Goal: Use online tool/utility: Utilize a website feature to perform a specific function

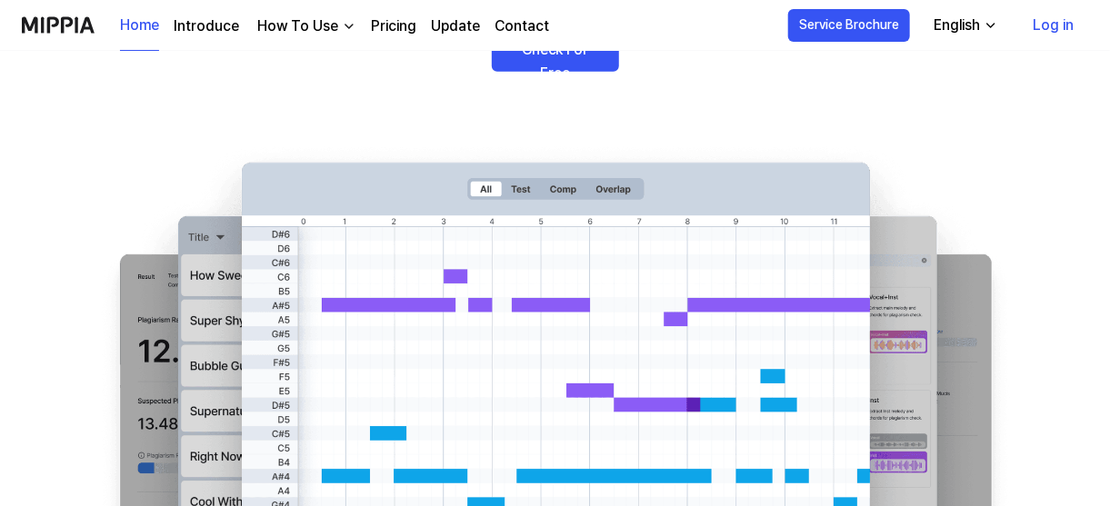
scroll to position [223, 0]
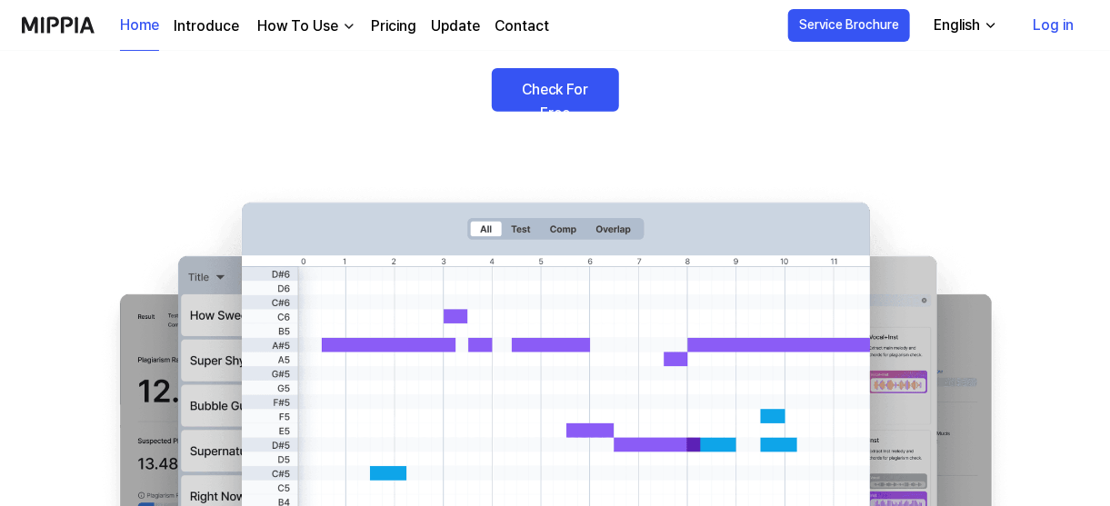
click at [587, 112] on link "Check For Free" at bounding box center [555, 90] width 127 height 44
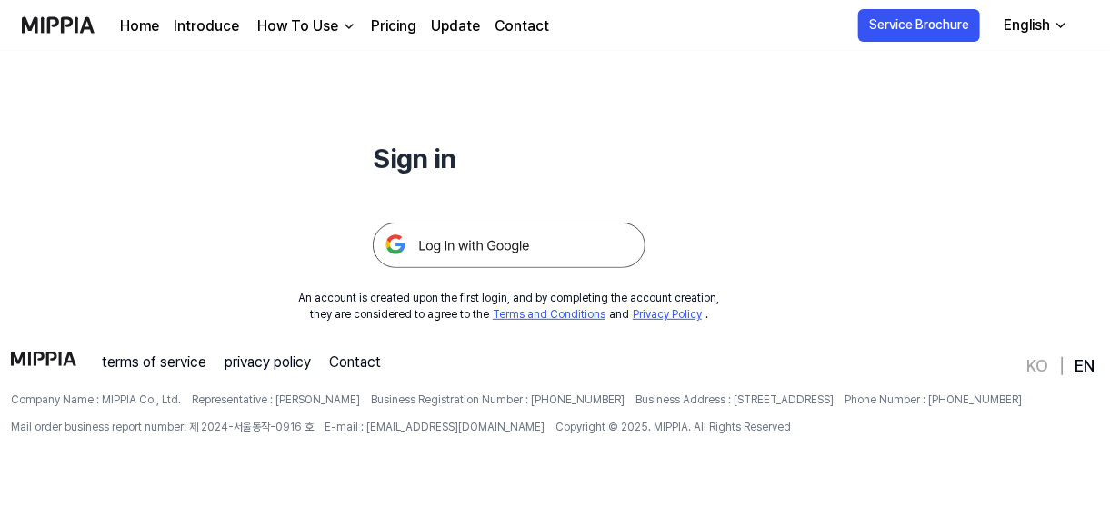
scroll to position [202, 0]
click at [576, 245] on img at bounding box center [509, 245] width 273 height 45
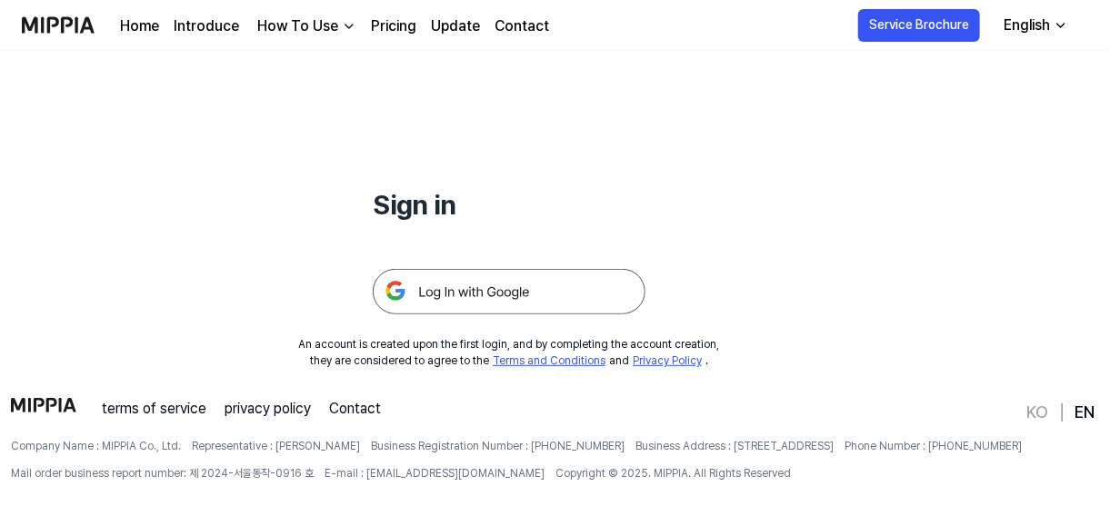
scroll to position [104, 0]
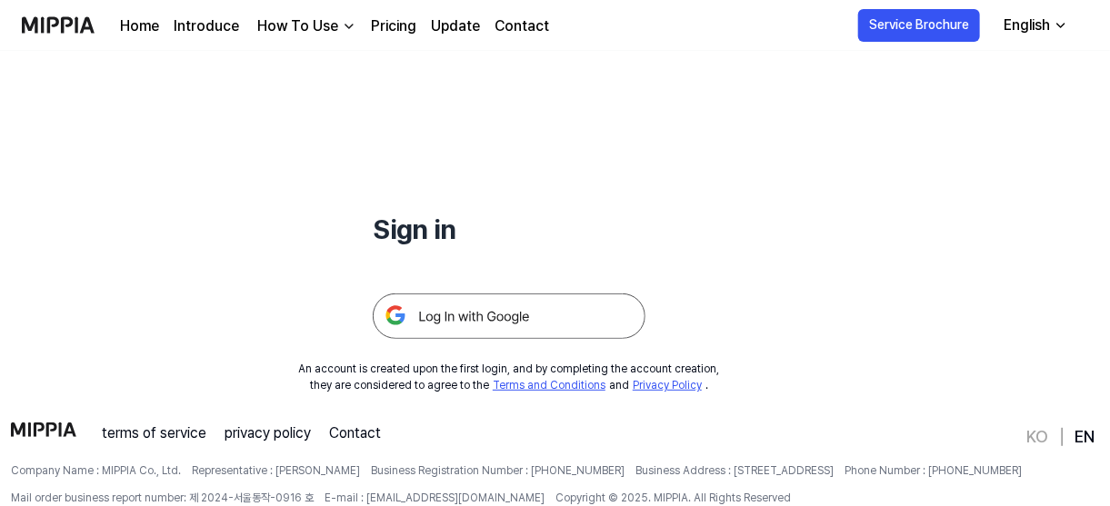
click at [430, 338] on img at bounding box center [509, 316] width 273 height 45
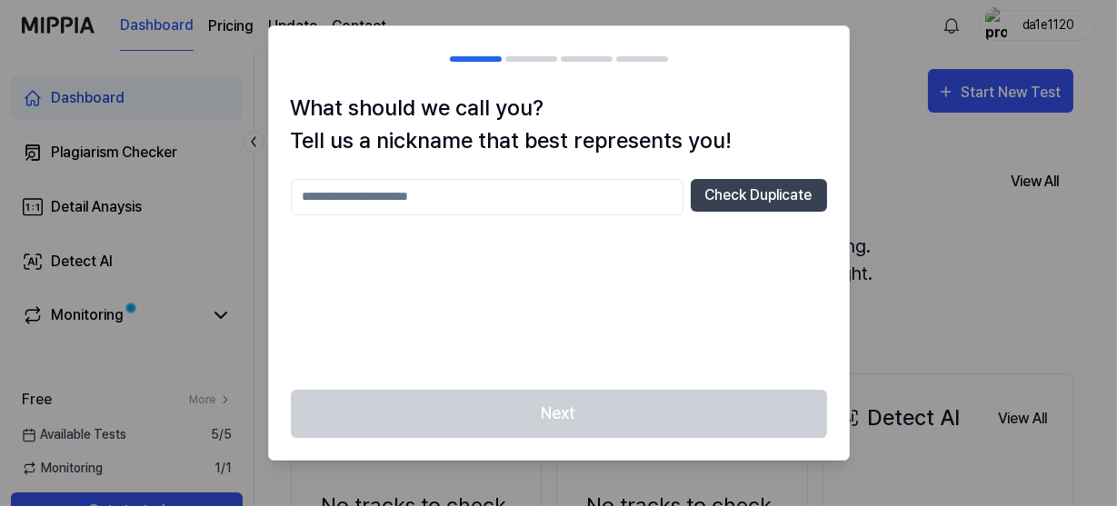
click at [507, 209] on input "text" at bounding box center [487, 197] width 393 height 36
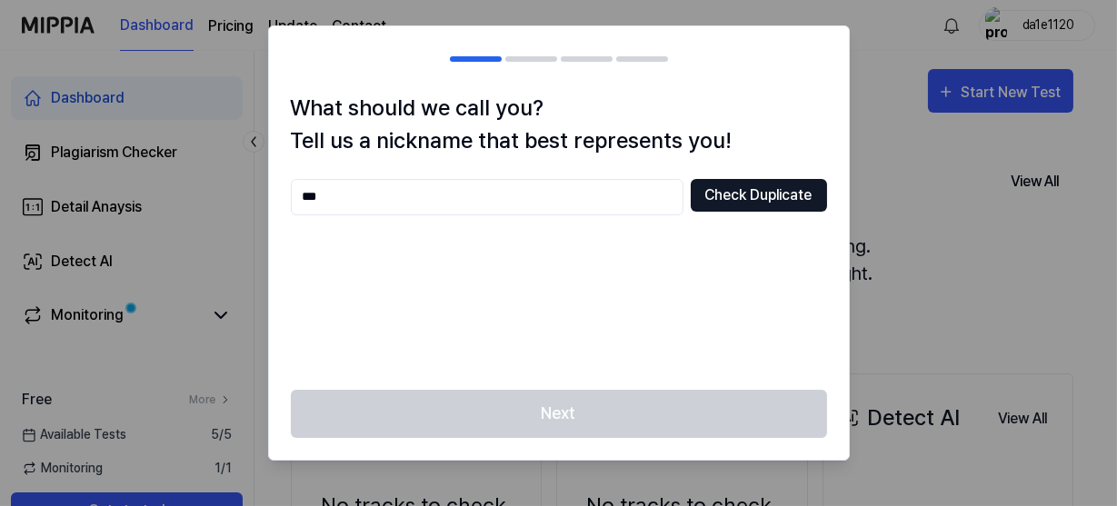
click at [744, 209] on button "Check Duplicate" at bounding box center [759, 195] width 136 height 33
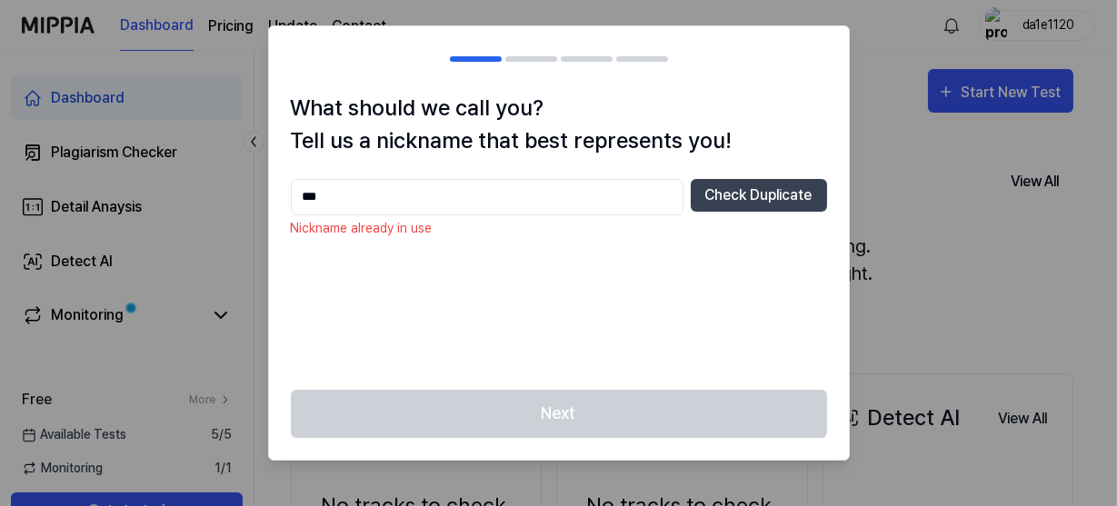
click at [520, 204] on input "***" at bounding box center [487, 197] width 393 height 36
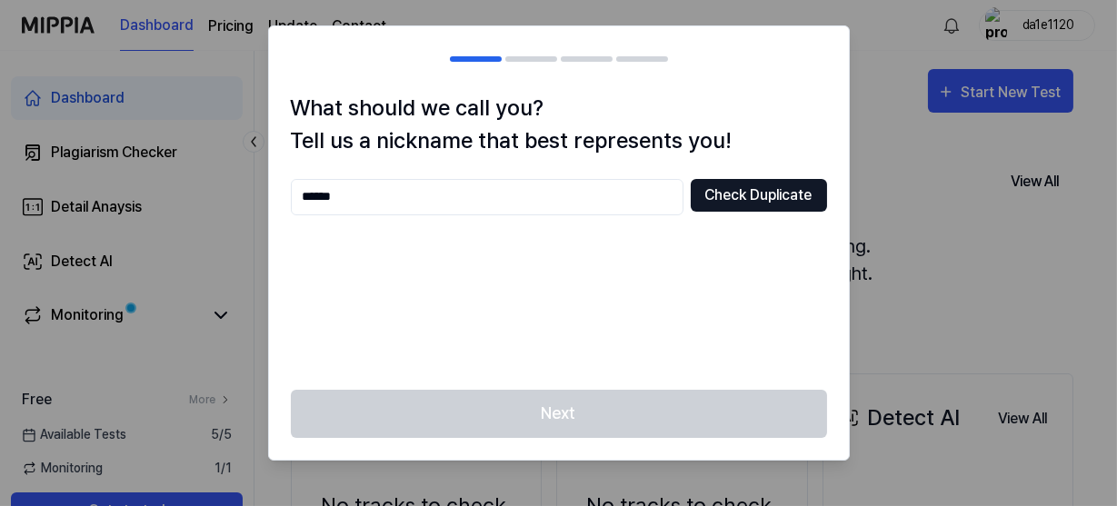
type input "******"
click at [705, 205] on button "Check Duplicate" at bounding box center [759, 195] width 136 height 33
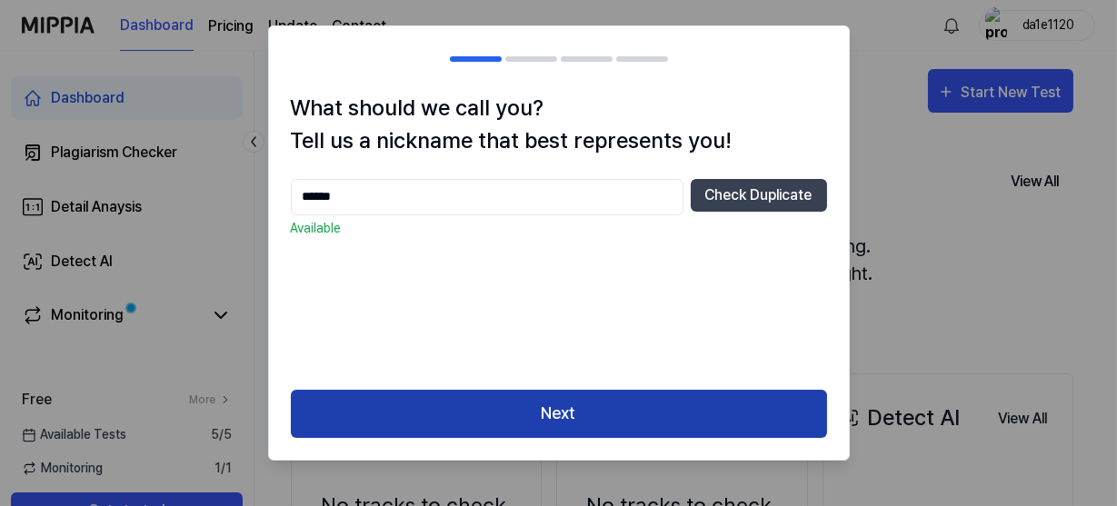
click at [550, 429] on button "Next" at bounding box center [559, 414] width 536 height 48
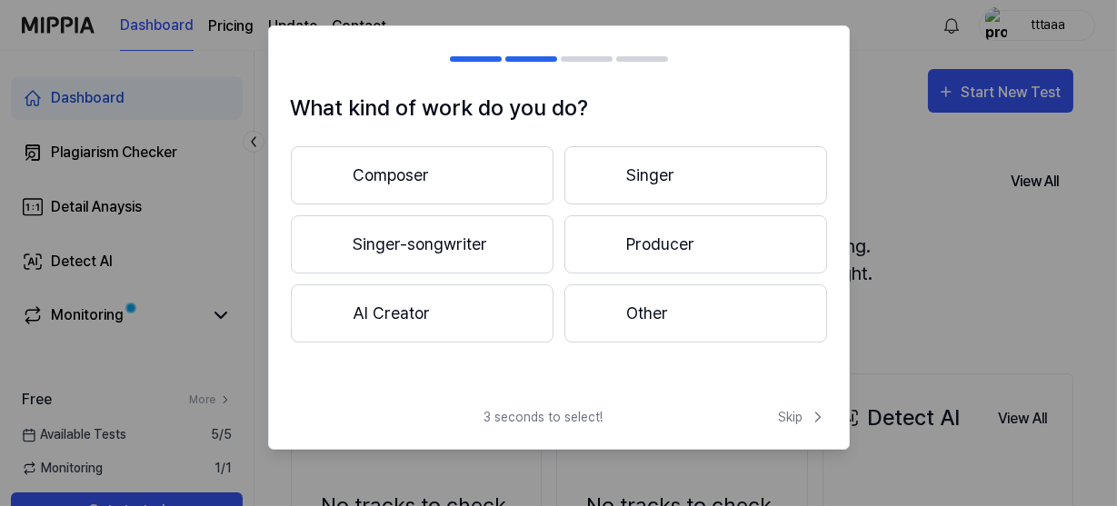
click at [627, 339] on button "Other" at bounding box center [696, 314] width 263 height 58
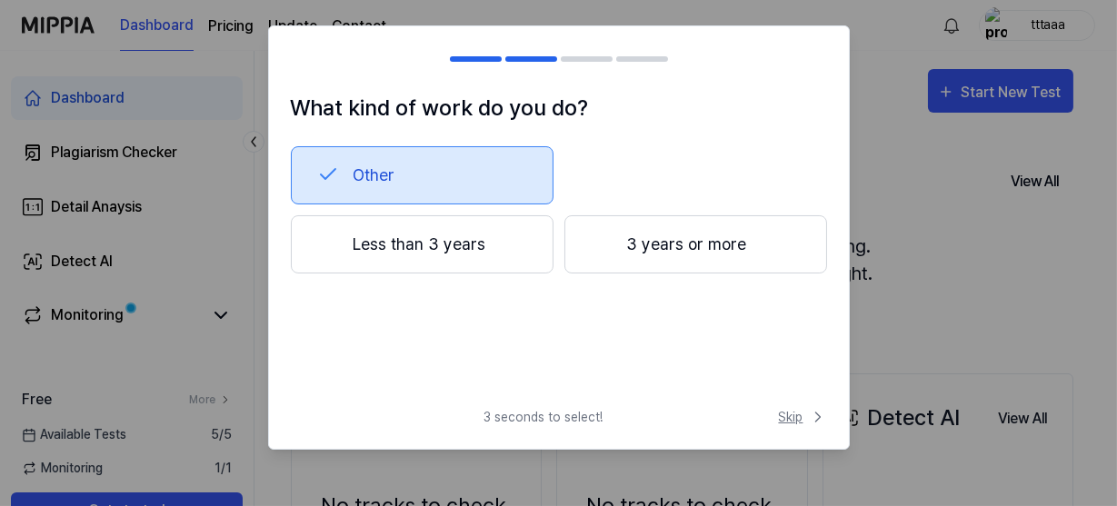
click at [785, 427] on span "Skip" at bounding box center [803, 417] width 48 height 19
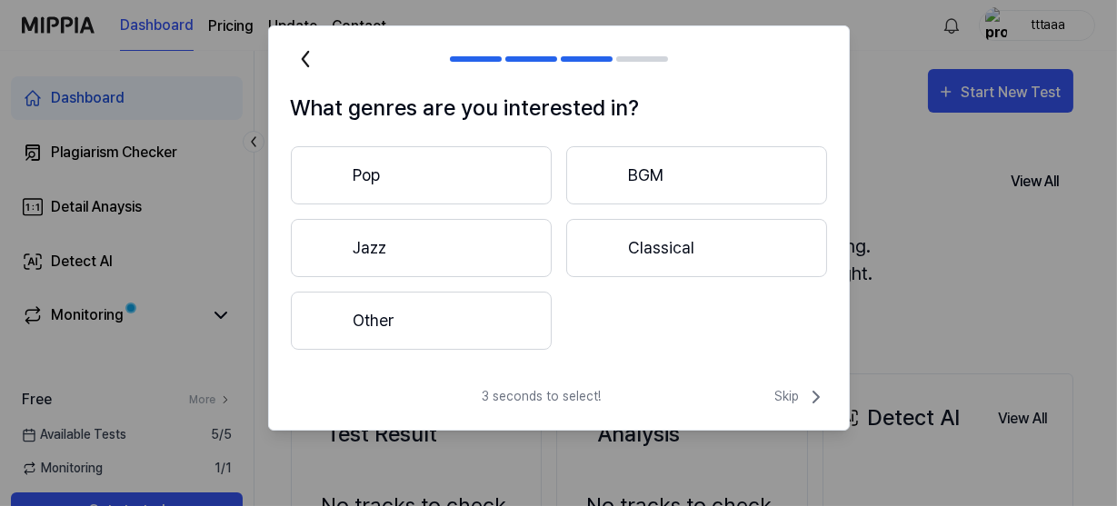
click at [406, 338] on button "Other" at bounding box center [421, 321] width 261 height 58
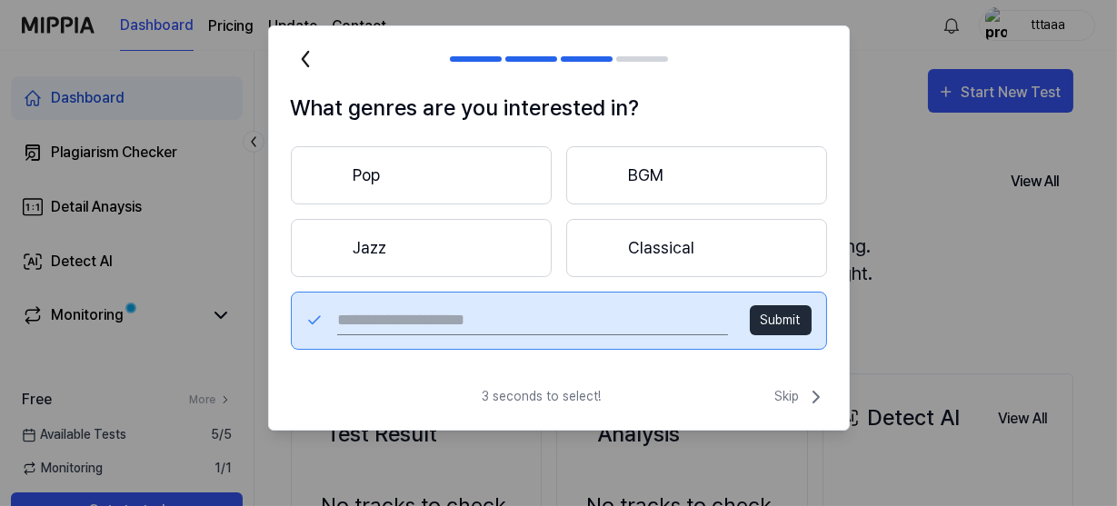
click at [496, 335] on input "text" at bounding box center [532, 320] width 390 height 29
type input "****"
click at [782, 335] on button "Submit" at bounding box center [781, 320] width 62 height 30
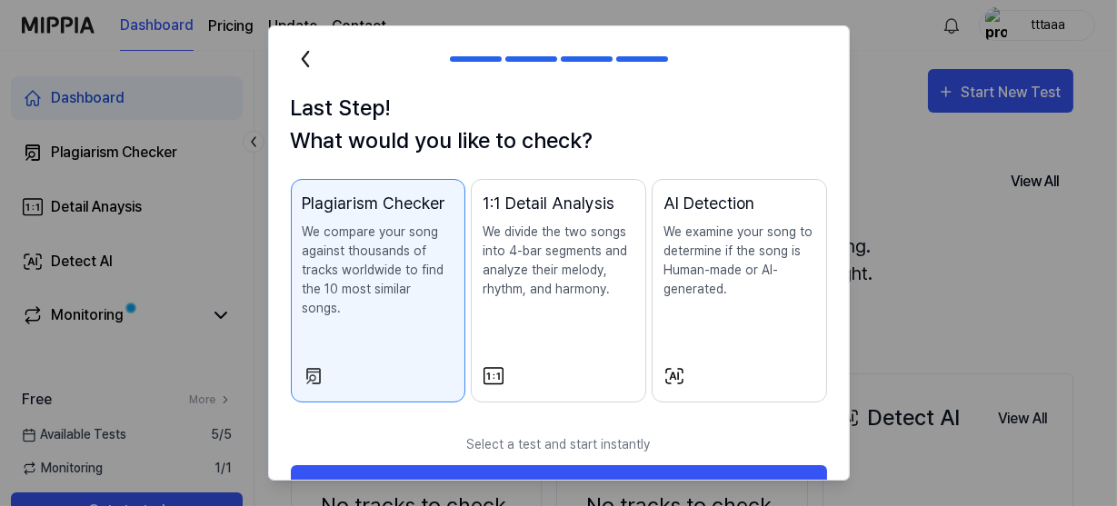
click at [773, 333] on div "AI Detection We examine your song to determine if the song is Human-made or AI-…" at bounding box center [740, 263] width 152 height 145
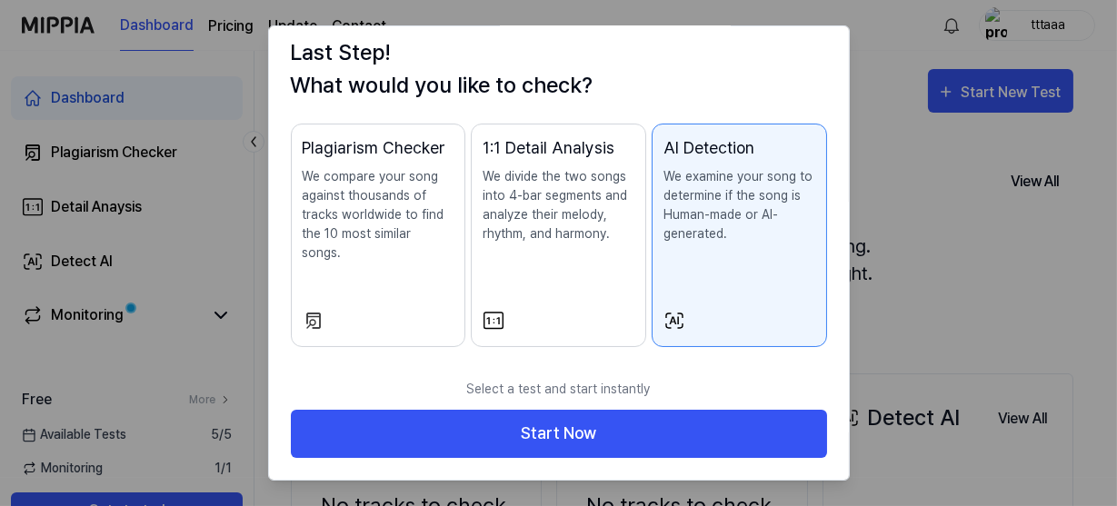
scroll to position [109, 0]
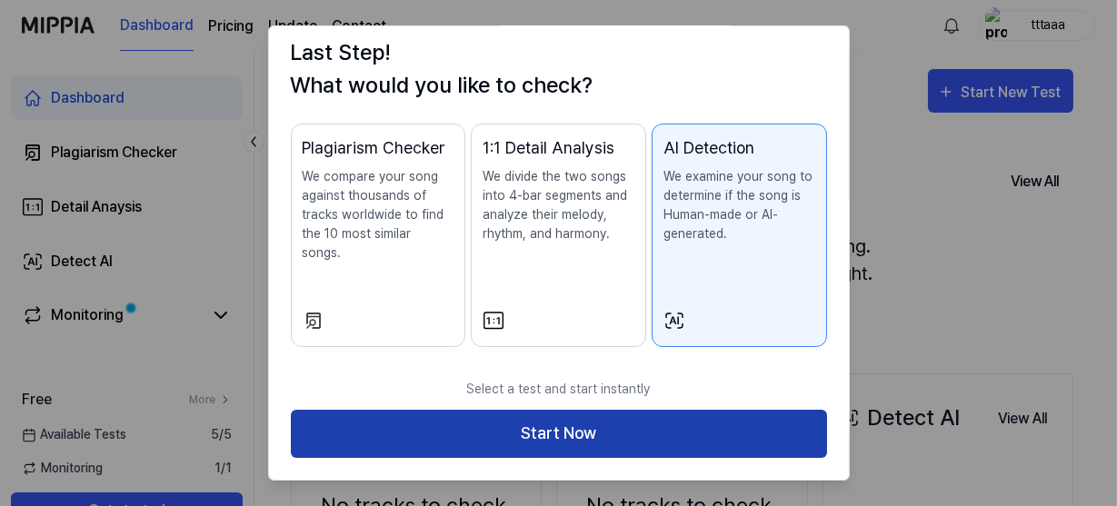
click at [664, 414] on button "Start Now" at bounding box center [559, 434] width 536 height 48
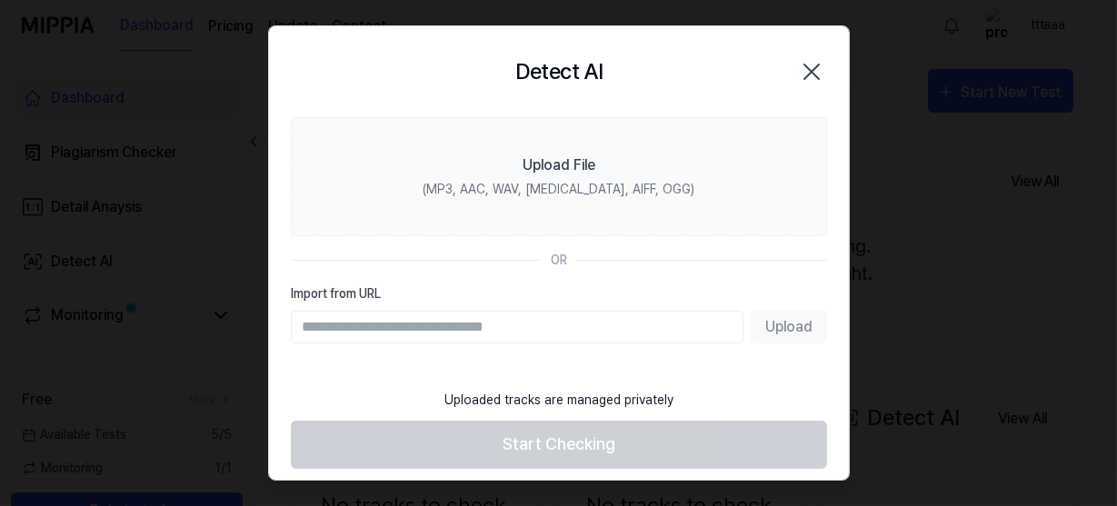
scroll to position [0, 0]
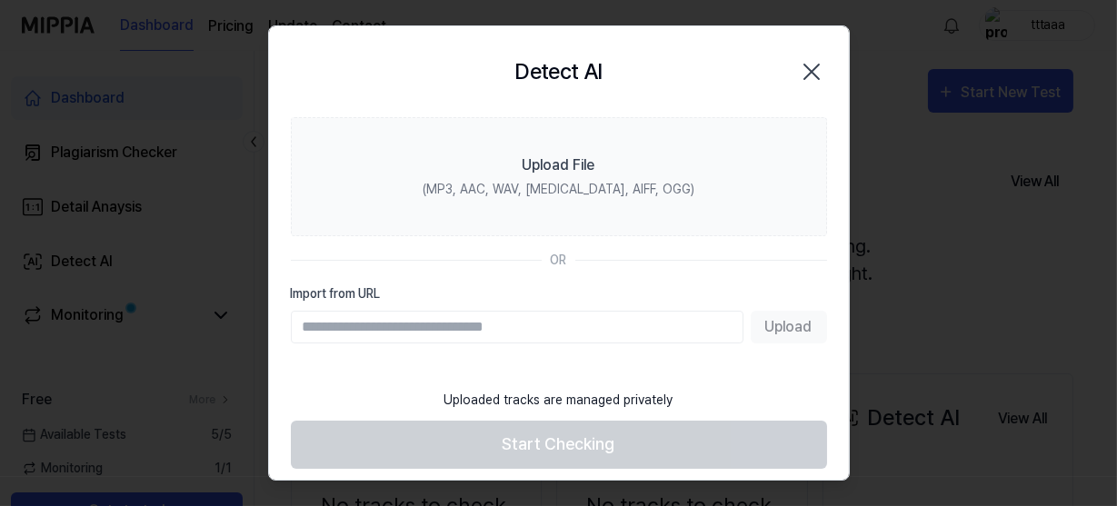
click at [782, 344] on div "Upload" at bounding box center [559, 327] width 536 height 33
click at [781, 342] on div "Upload" at bounding box center [559, 327] width 536 height 33
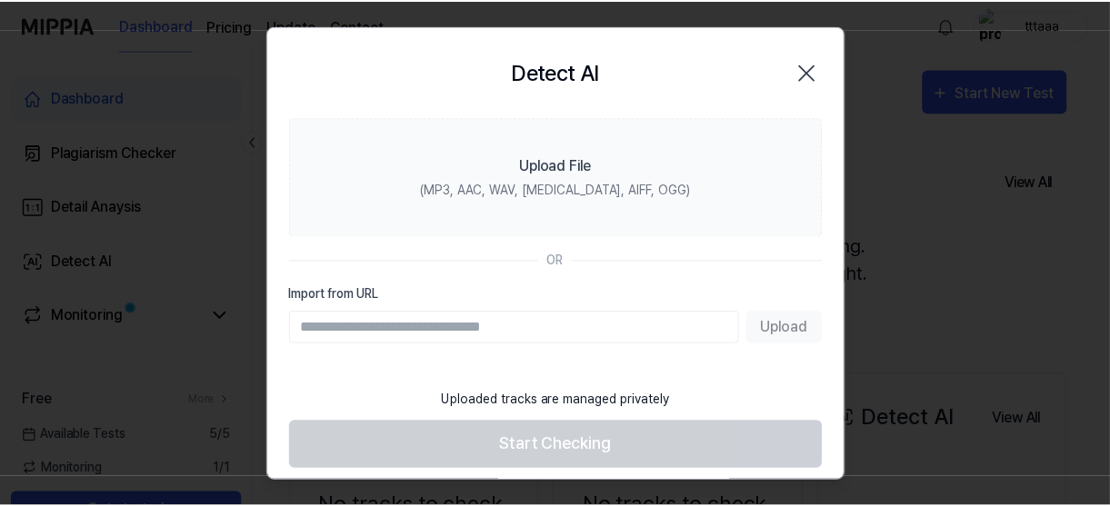
scroll to position [37, 0]
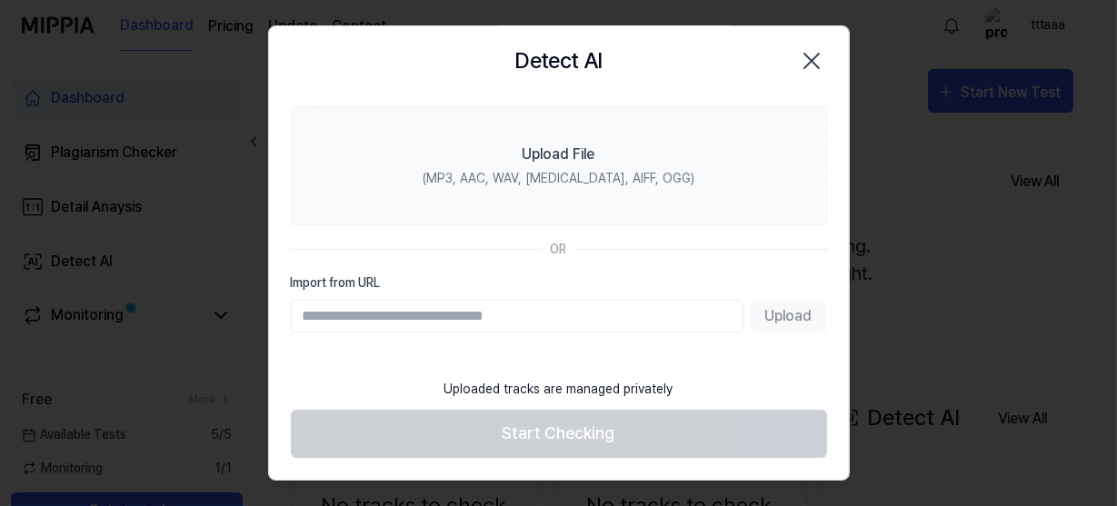
click at [771, 303] on div "Upload" at bounding box center [559, 316] width 536 height 33
click at [802, 46] on icon "button" at bounding box center [811, 60] width 29 height 29
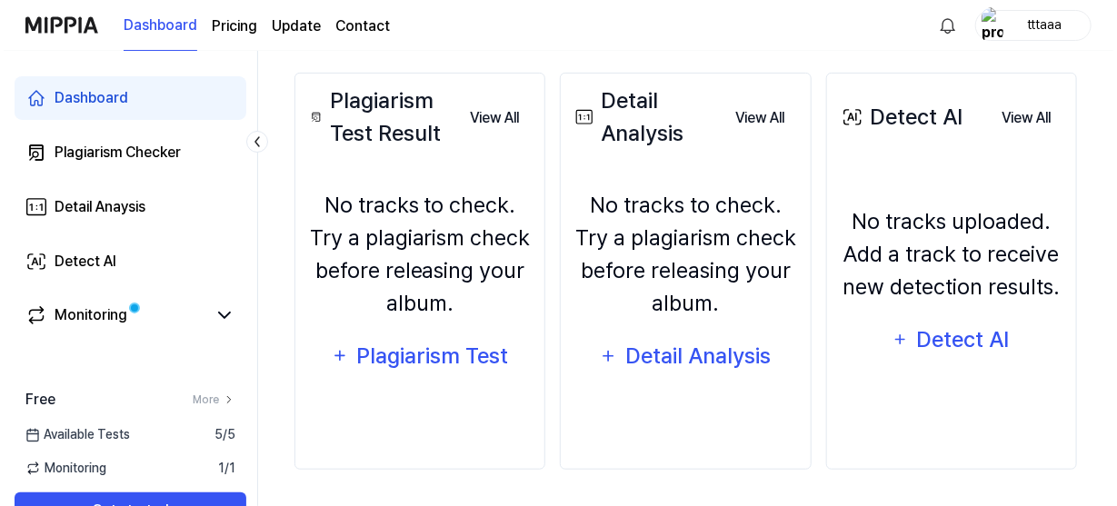
scroll to position [303, 0]
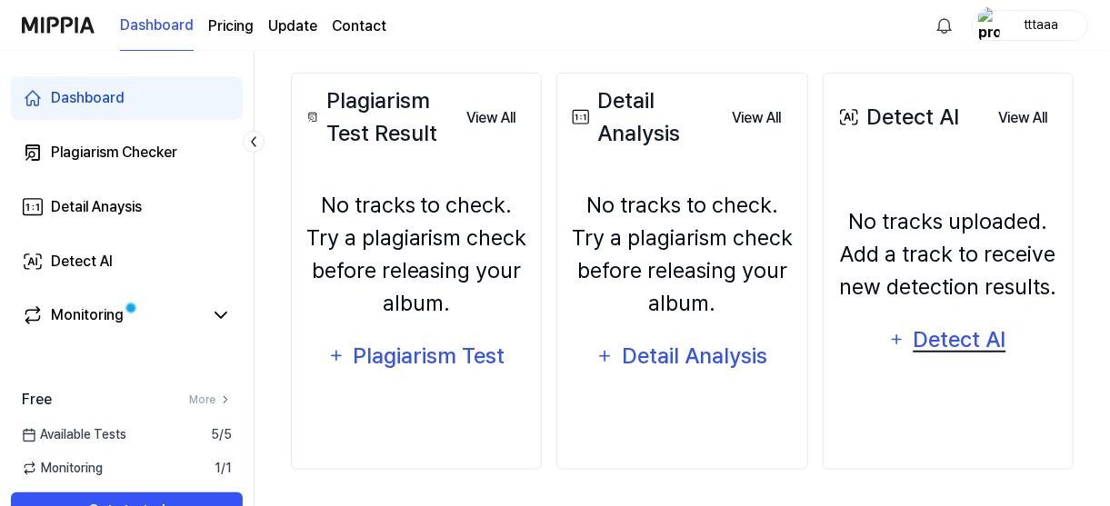
click at [936, 357] on div "Detect AI" at bounding box center [959, 340] width 97 height 35
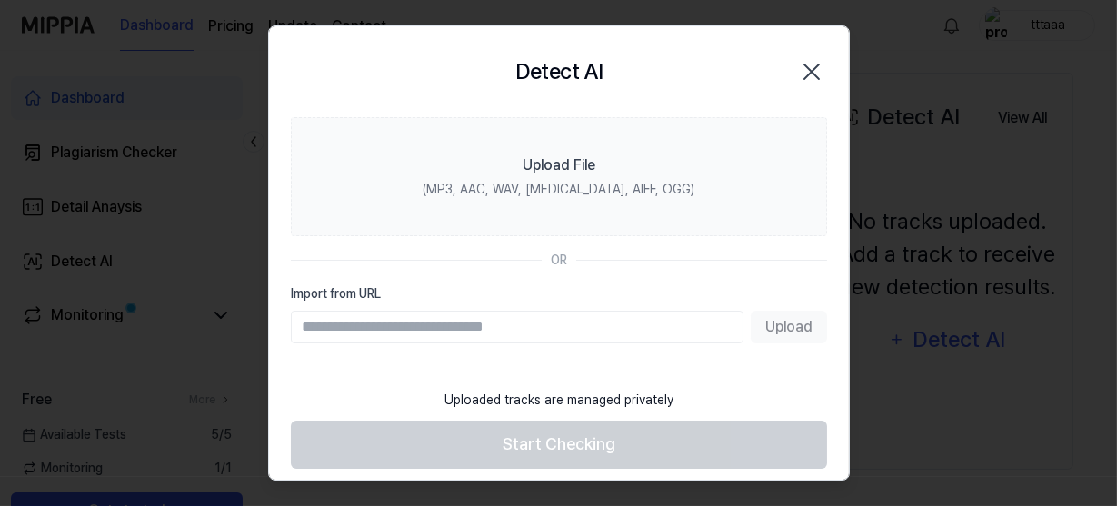
click at [779, 335] on div "Upload" at bounding box center [559, 327] width 536 height 33
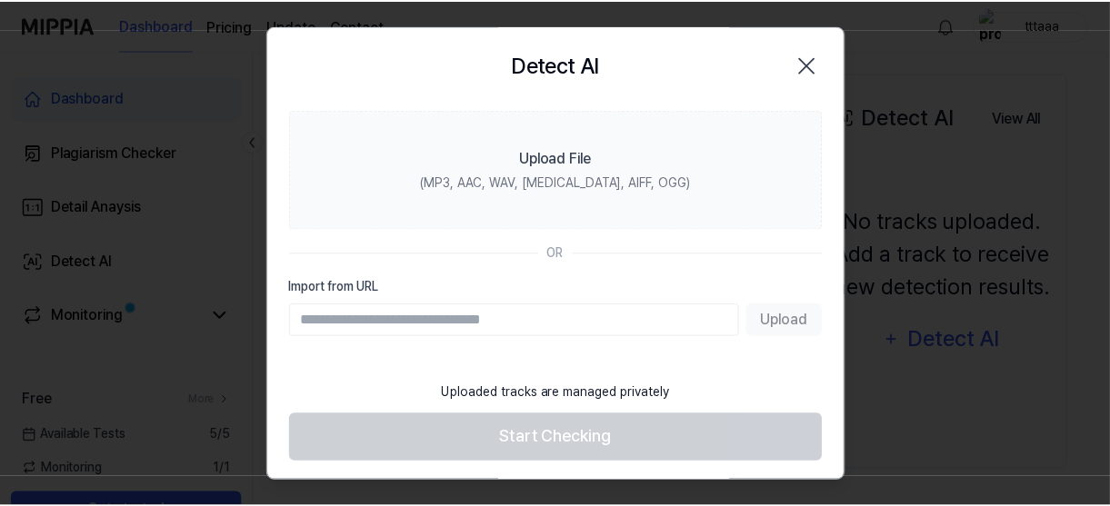
scroll to position [0, 0]
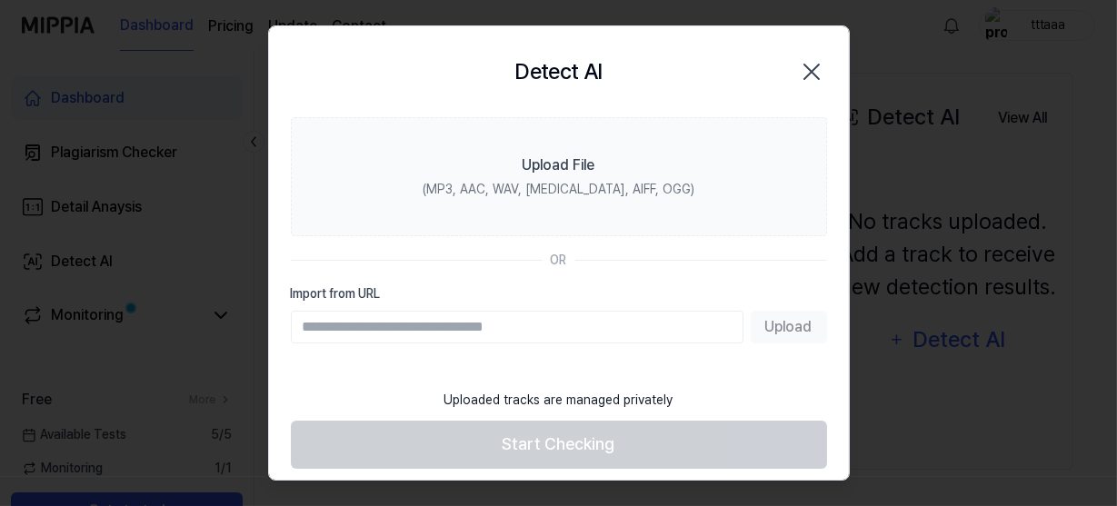
click at [805, 71] on icon "button" at bounding box center [811, 71] width 29 height 29
